Goal: Task Accomplishment & Management: Complete application form

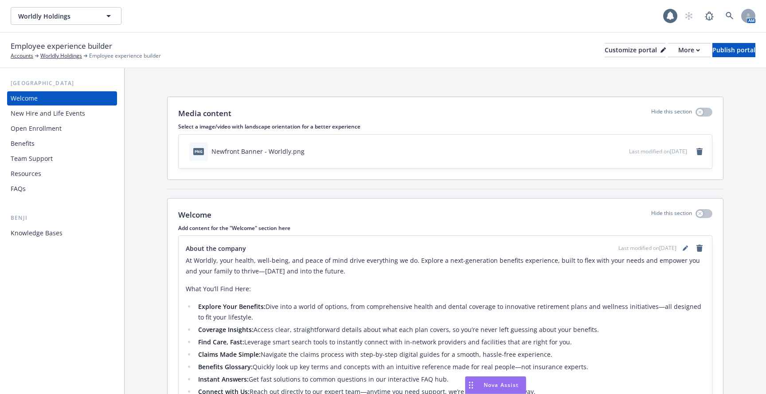
click at [68, 237] on div "Knowledge Bases" at bounding box center [62, 233] width 103 height 14
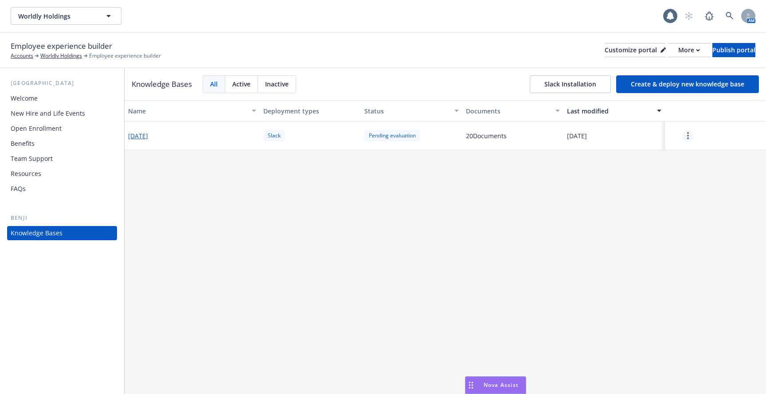
click at [687, 134] on icon "more" at bounding box center [688, 135] width 2 height 7
click at [680, 151] on div "Resume" at bounding box center [687, 155] width 52 height 15
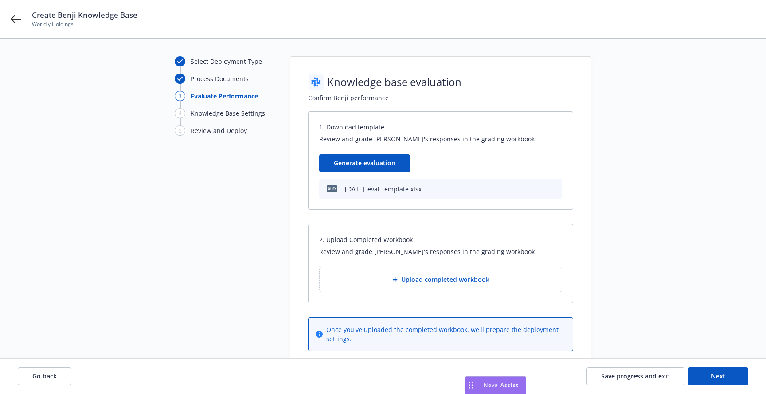
click at [415, 270] on div "Upload completed workbook" at bounding box center [440, 279] width 242 height 24
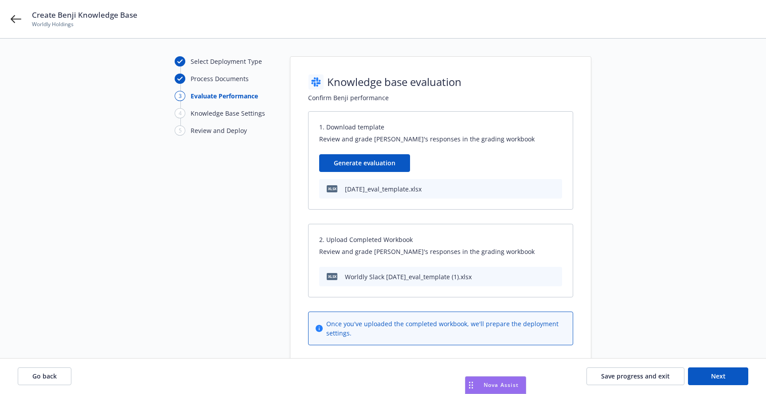
scroll to position [15, 0]
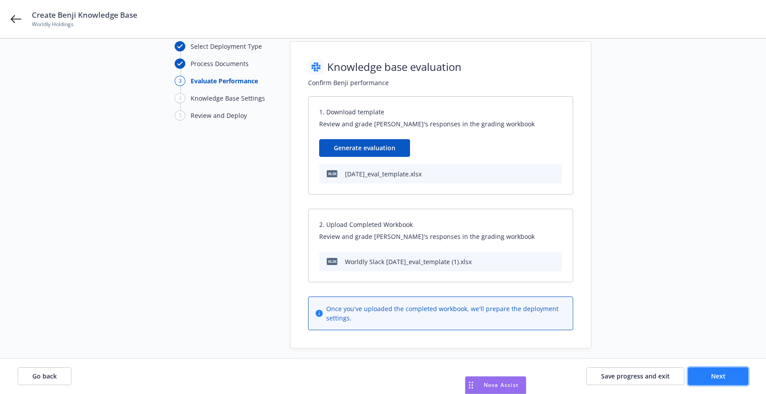
click at [708, 370] on button "Next" at bounding box center [718, 376] width 60 height 18
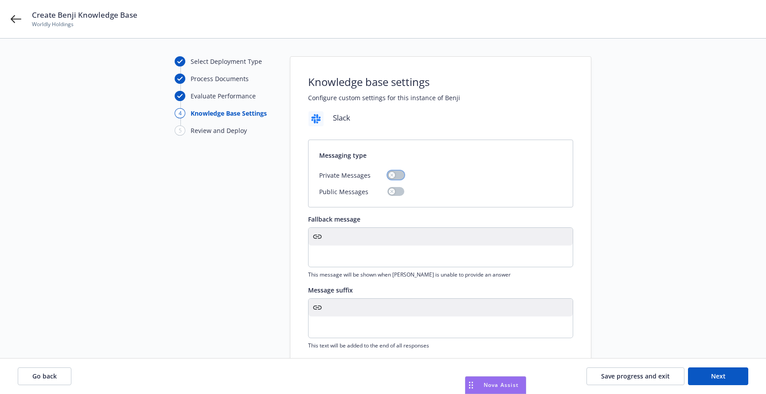
click at [396, 176] on button "button" at bounding box center [395, 175] width 17 height 9
